Goal: Find specific page/section

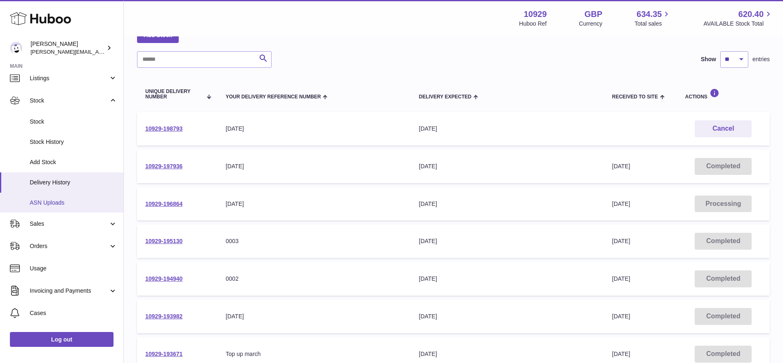
scroll to position [32, 0]
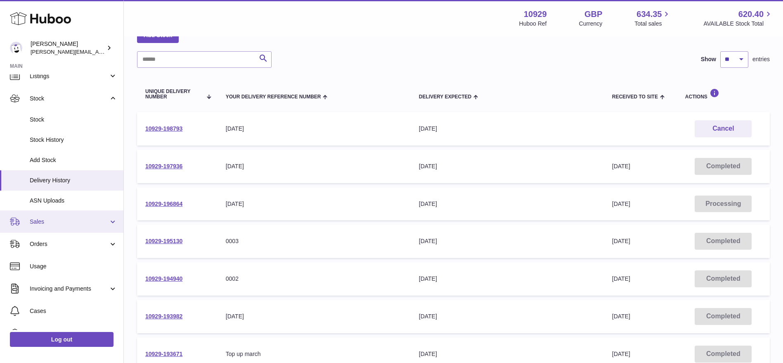
click at [84, 218] on span "Sales" at bounding box center [69, 222] width 79 height 8
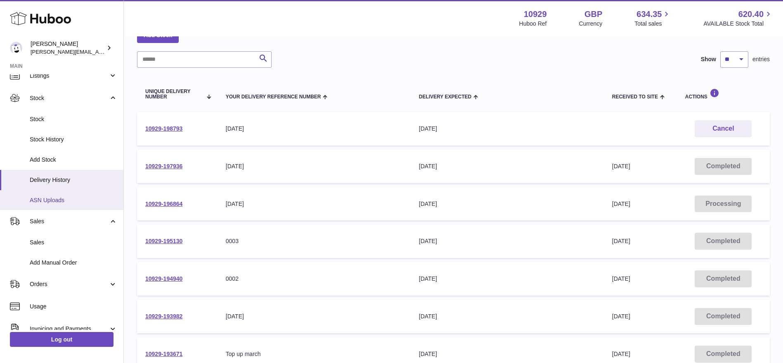
scroll to position [33, 0]
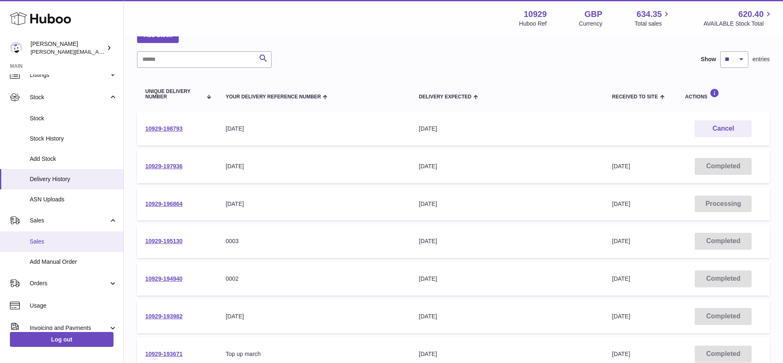
click at [63, 244] on span "Sales" at bounding box center [74, 241] width 88 height 8
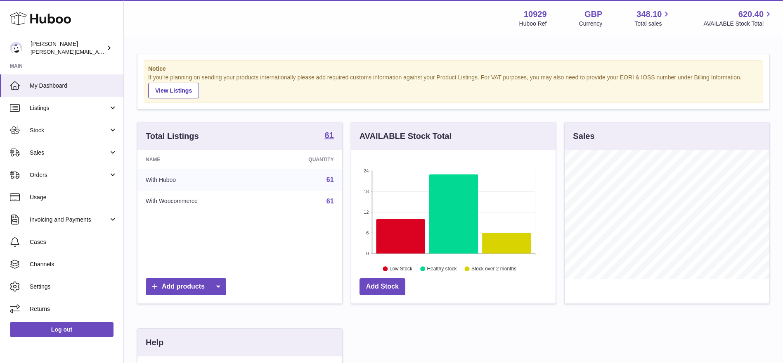
click at [600, 143] on div "Sales" at bounding box center [667, 136] width 205 height 28
click at [91, 175] on span "Orders" at bounding box center [69, 175] width 79 height 8
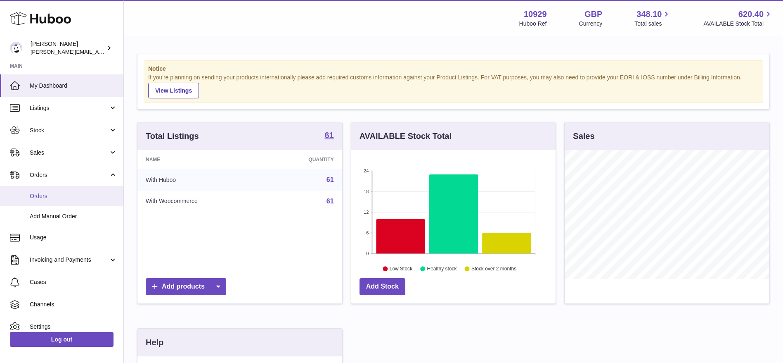
click at [87, 198] on span "Orders" at bounding box center [74, 196] width 88 height 8
